Goal: Navigation & Orientation: Find specific page/section

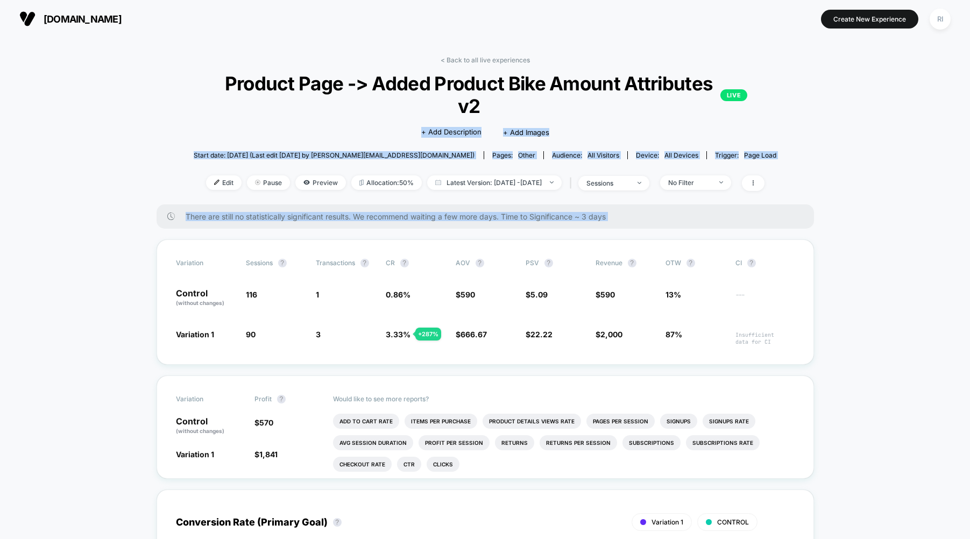
drag, startPoint x: 839, startPoint y: 361, endPoint x: 186, endPoint y: 111, distance: 699.1
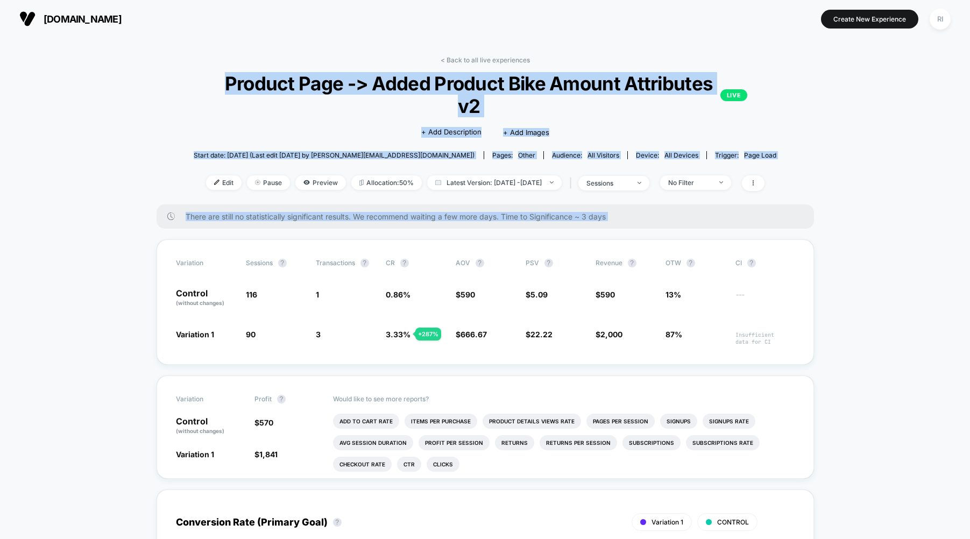
drag, startPoint x: 155, startPoint y: 80, endPoint x: 837, endPoint y: 390, distance: 748.4
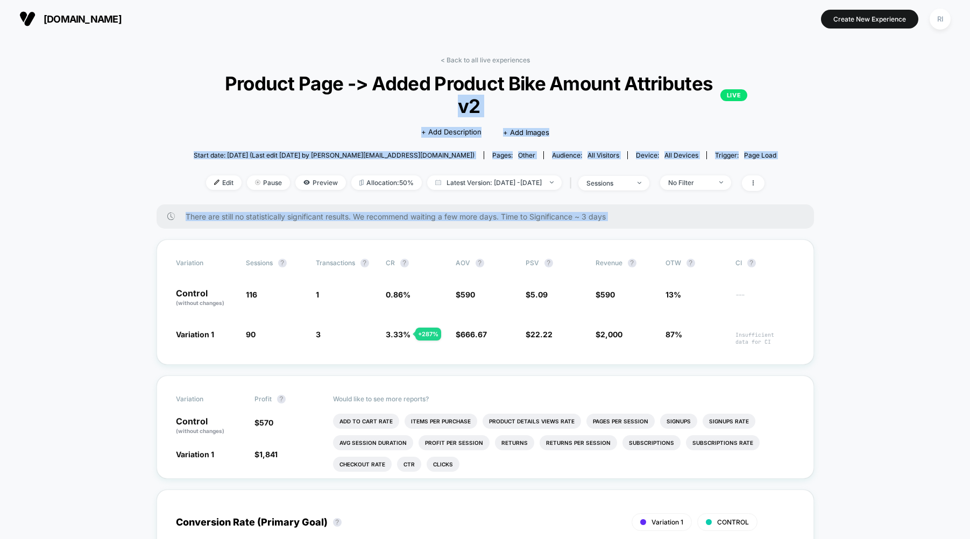
drag, startPoint x: 854, startPoint y: 374, endPoint x: 199, endPoint y: 93, distance: 713.3
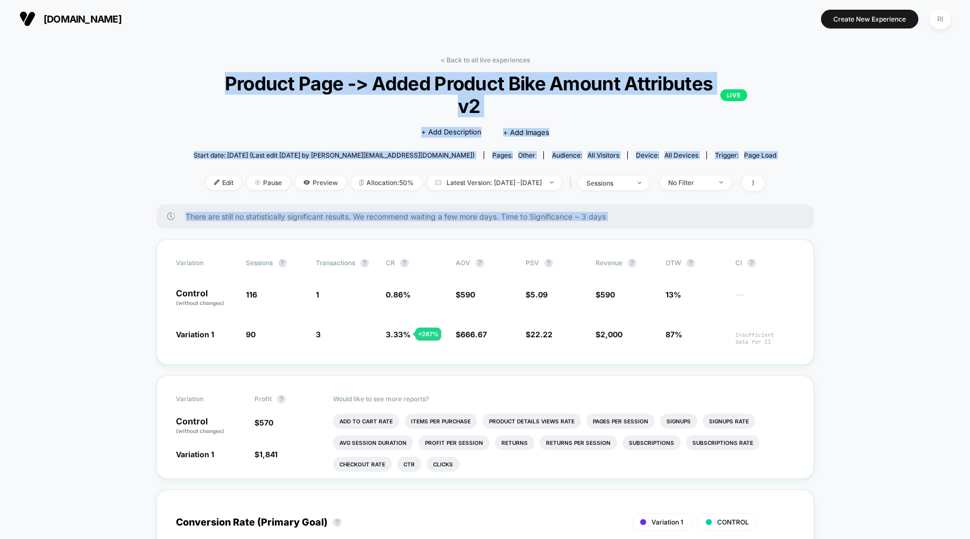
drag, startPoint x: 175, startPoint y: 73, endPoint x: 871, endPoint y: 345, distance: 747.6
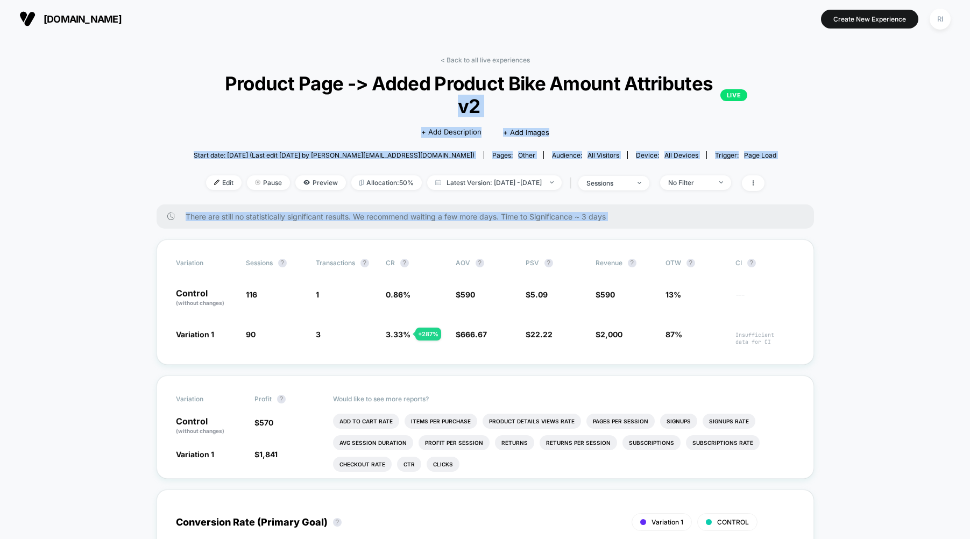
drag, startPoint x: 705, startPoint y: 285, endPoint x: 219, endPoint y: 93, distance: 522.5
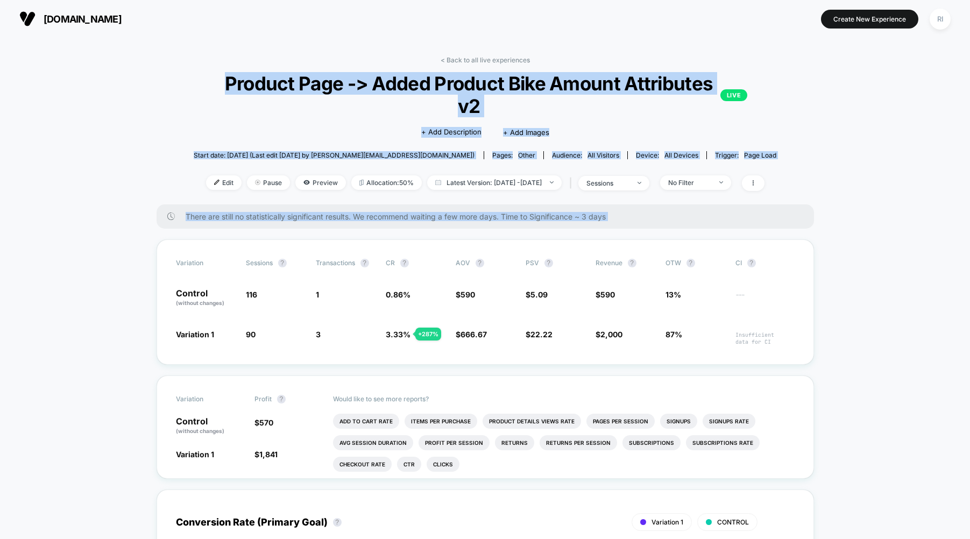
drag, startPoint x: 465, startPoint y: 133, endPoint x: 903, endPoint y: 380, distance: 502.2
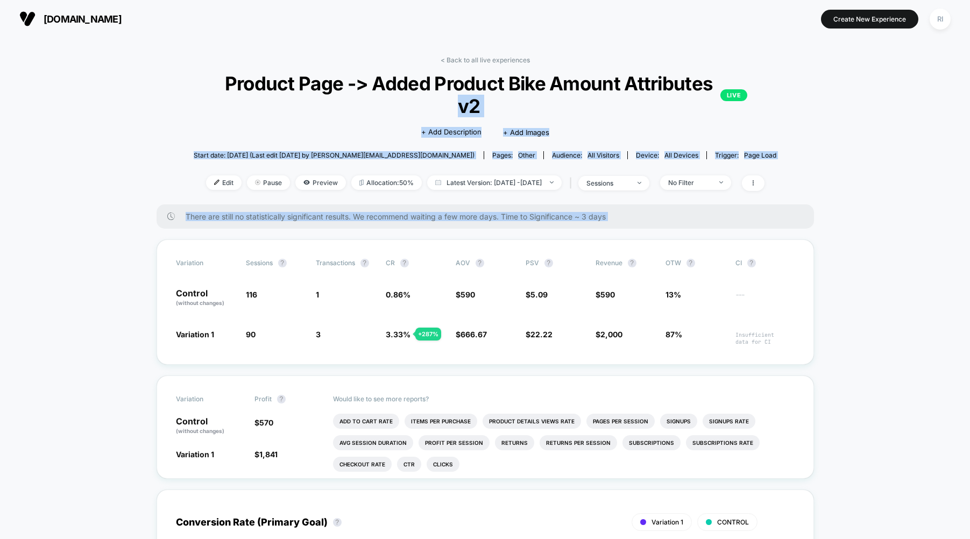
drag, startPoint x: 855, startPoint y: 358, endPoint x: 233, endPoint y: 70, distance: 685.0
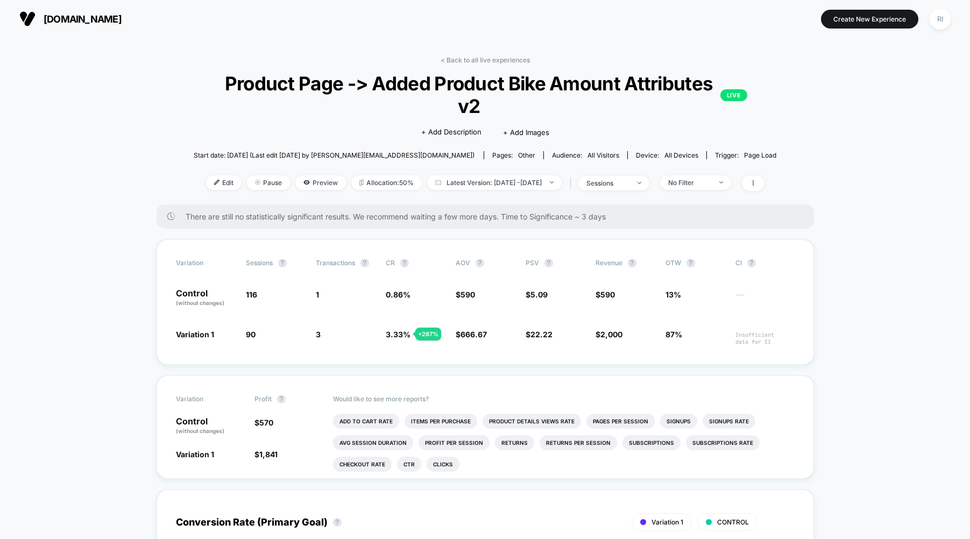
drag, startPoint x: 193, startPoint y: 65, endPoint x: 181, endPoint y: 67, distance: 12.7
click at [194, 65] on div "< Back to all live experiences Product Page -> Added Product Bike Amount Attrib…" at bounding box center [485, 130] width 583 height 148
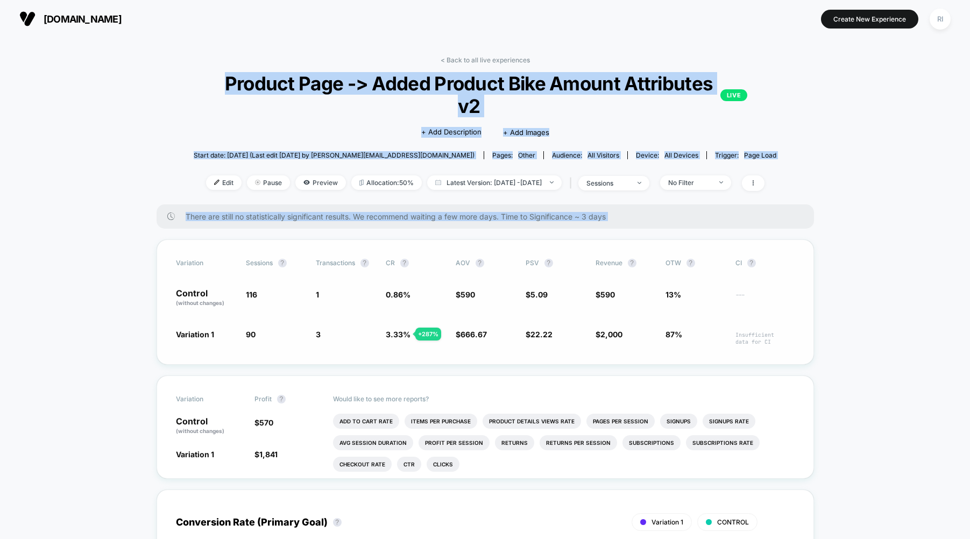
drag, startPoint x: 183, startPoint y: 80, endPoint x: 804, endPoint y: 340, distance: 673.0
drag, startPoint x: 820, startPoint y: 343, endPoint x: 715, endPoint y: 325, distance: 106.0
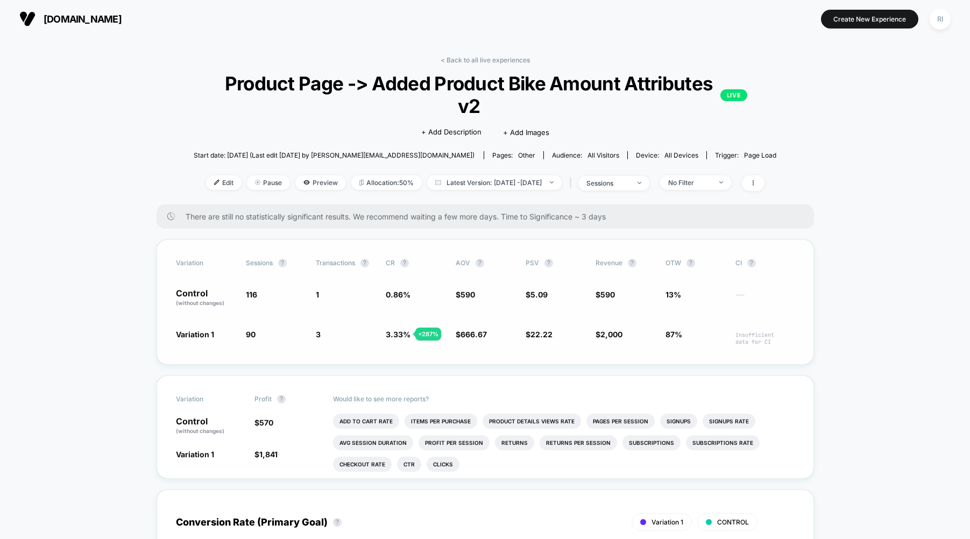
click at [784, 339] on span "Insufficient data for CI" at bounding box center [764, 338] width 59 height 14
click at [735, 341] on span "Insufficient data for CI" at bounding box center [764, 338] width 59 height 14
drag, startPoint x: 869, startPoint y: 330, endPoint x: 754, endPoint y: 270, distance: 129.2
drag, startPoint x: 590, startPoint y: 290, endPoint x: 800, endPoint y: 367, distance: 224.5
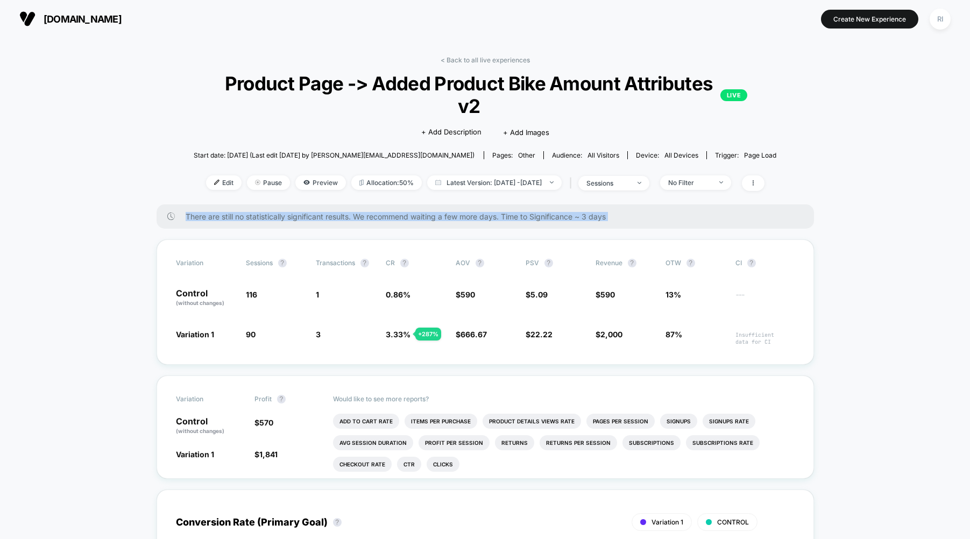
drag, startPoint x: 856, startPoint y: 360, endPoint x: 158, endPoint y: 169, distance: 724.0
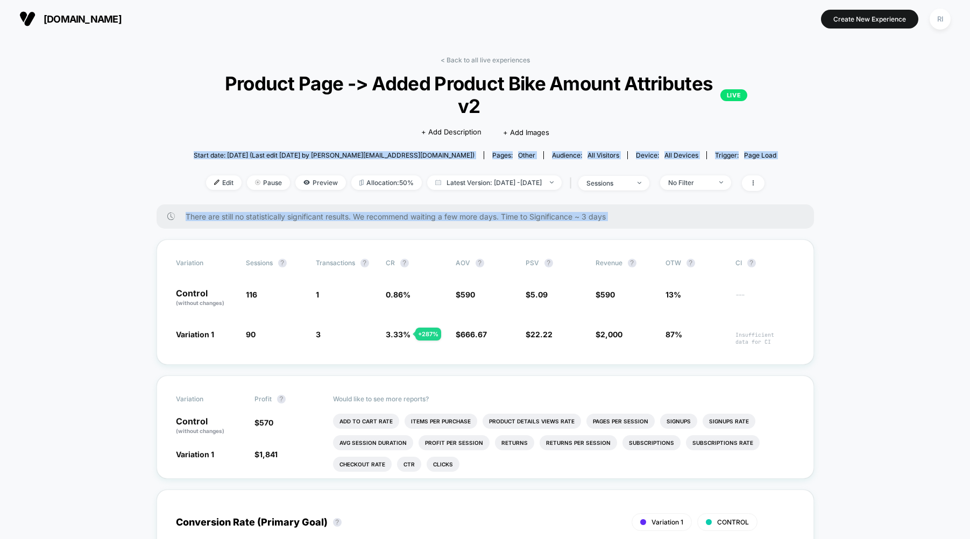
drag, startPoint x: 137, startPoint y: 148, endPoint x: 834, endPoint y: 400, distance: 740.6
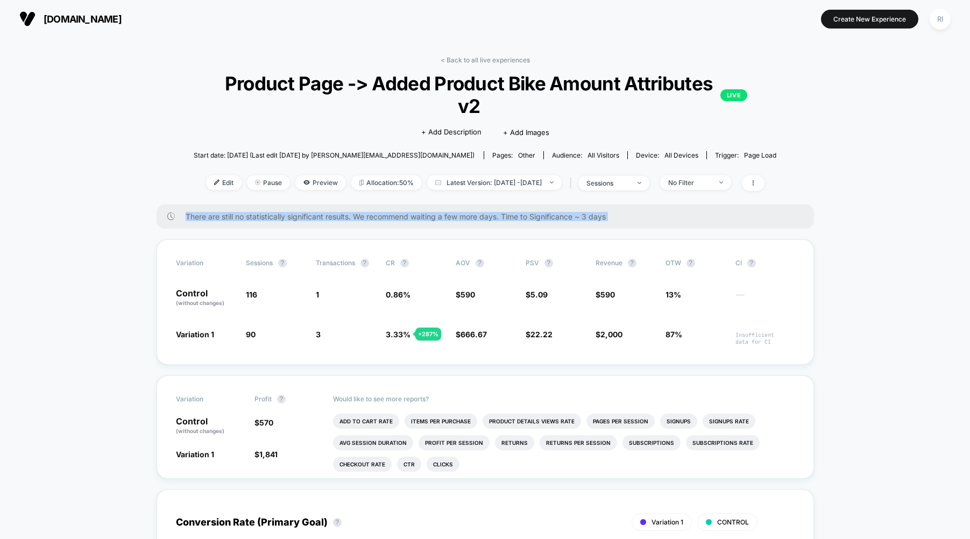
drag, startPoint x: 884, startPoint y: 363, endPoint x: 214, endPoint y: 138, distance: 707.0
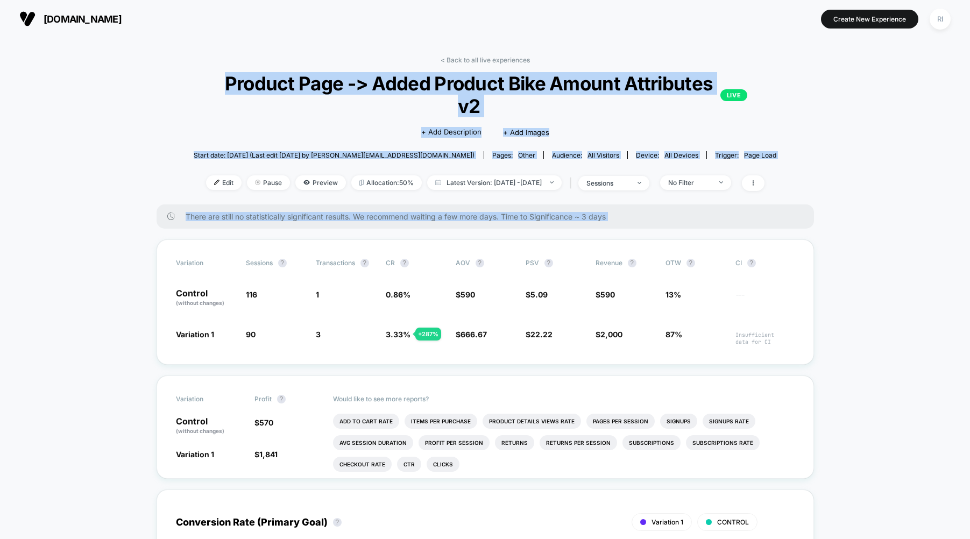
drag, startPoint x: 143, startPoint y: 81, endPoint x: 860, endPoint y: 355, distance: 767.8
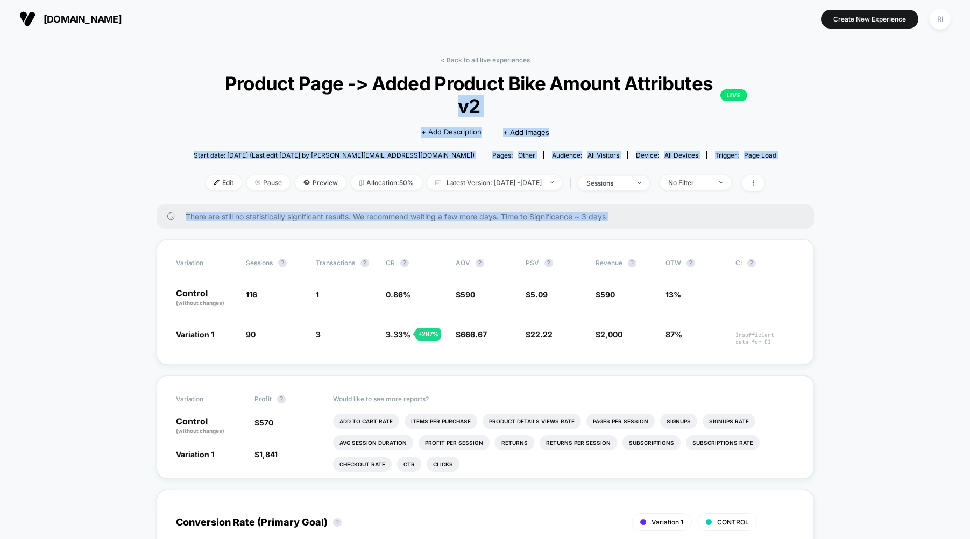
drag, startPoint x: 860, startPoint y: 355, endPoint x: 88, endPoint y: 79, distance: 819.5
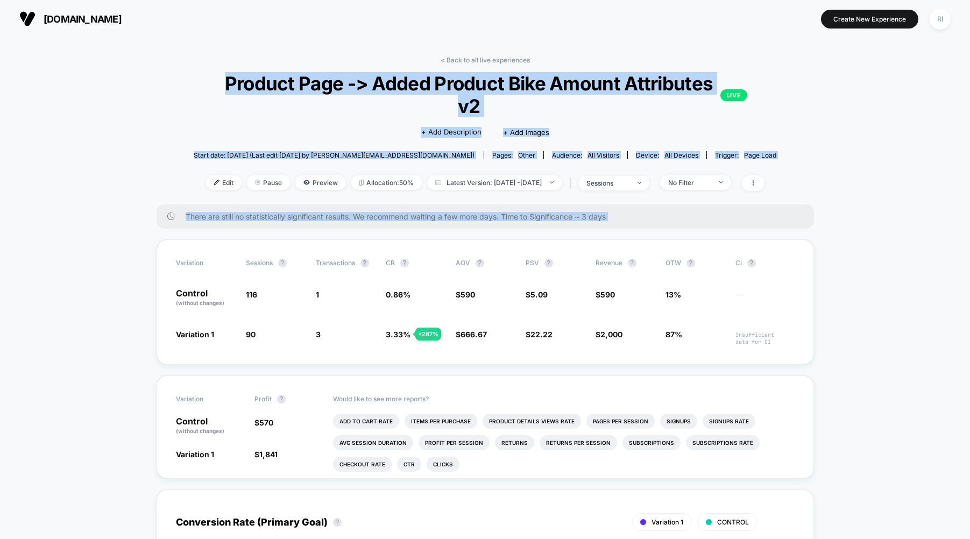
drag, startPoint x: 151, startPoint y: 74, endPoint x: 846, endPoint y: 353, distance: 749.0
